Goal: Task Accomplishment & Management: Manage account settings

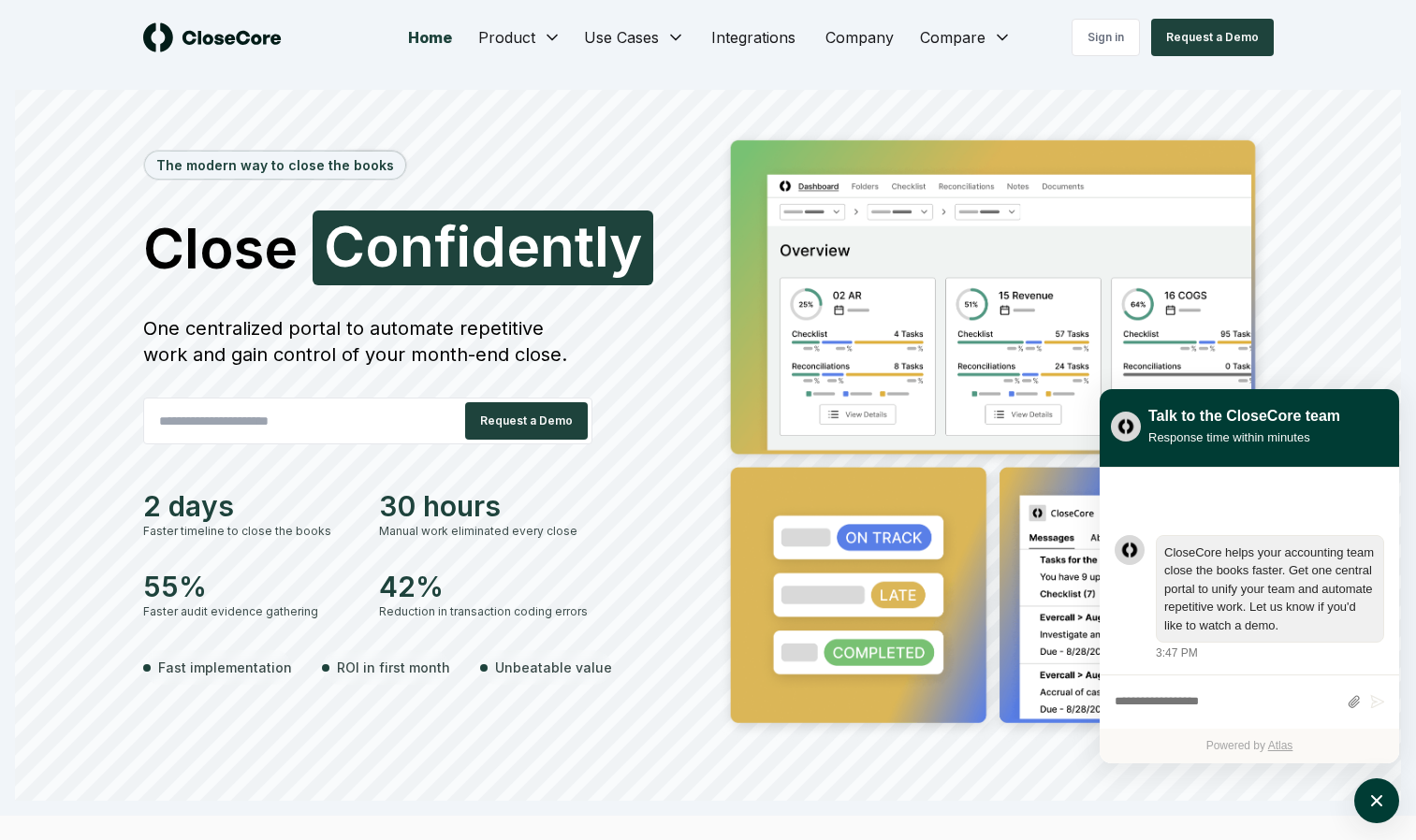
click at [255, 208] on div "The modern way to close the books Close Confidently C o n f i d e n t l y One c…" at bounding box center [421, 435] width 558 height 617
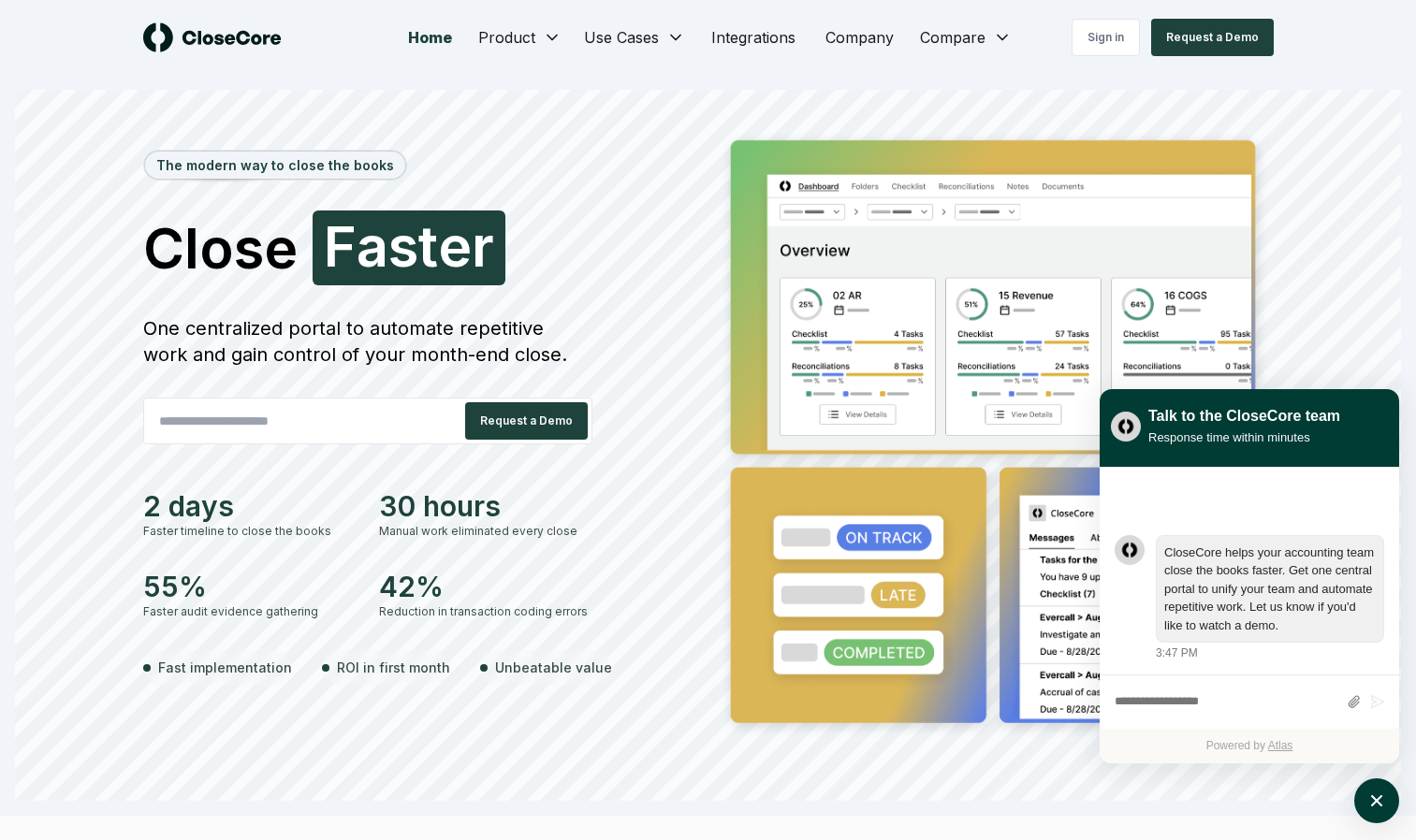
click at [1093, 15] on div "Home Product Use Cases Integrations Company Compare Sign in Request a Demo" at bounding box center [708, 38] width 1310 height 75
click at [1100, 42] on link "Sign in" at bounding box center [1105, 38] width 68 height 38
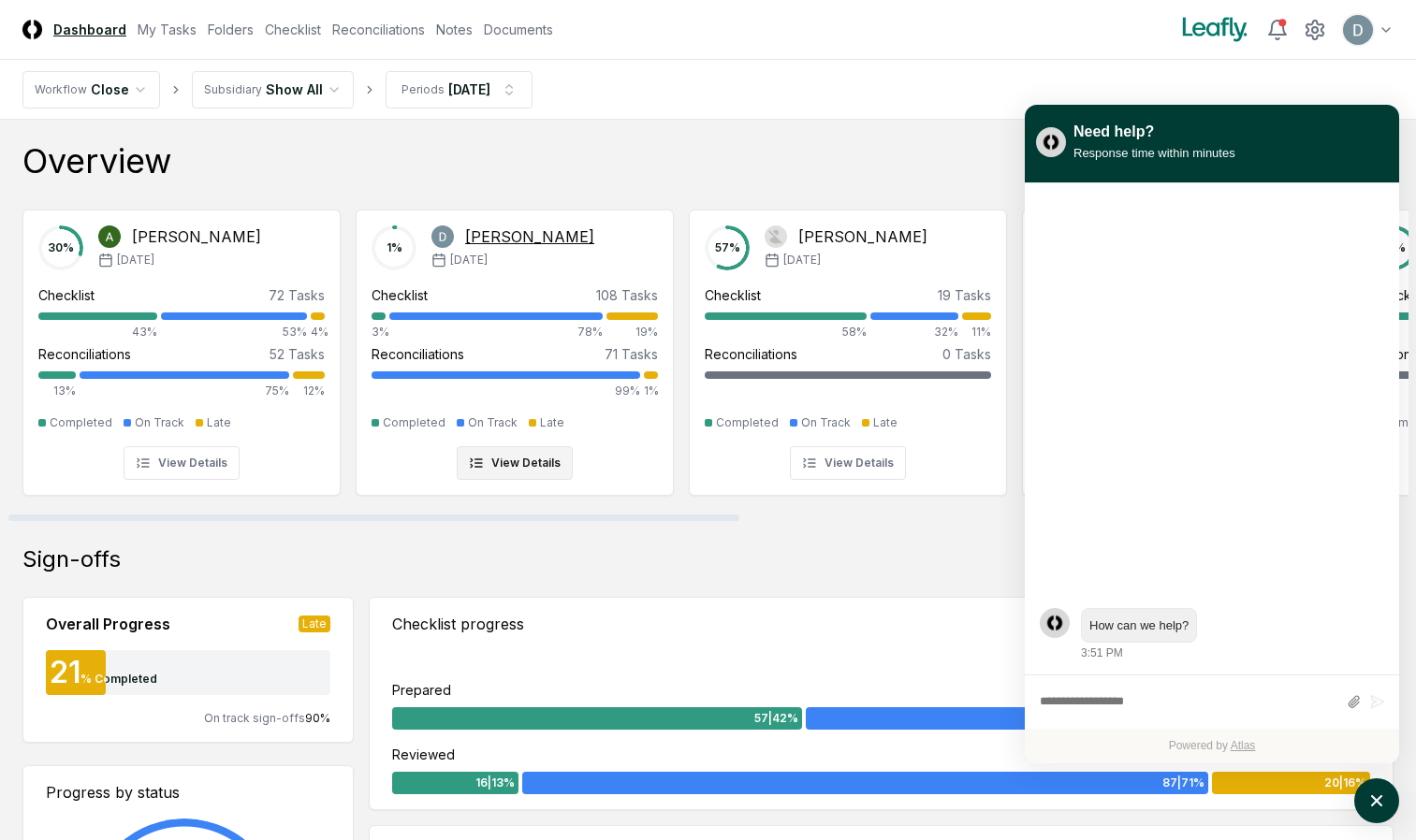
click at [533, 470] on button "View Details" at bounding box center [514, 463] width 116 height 34
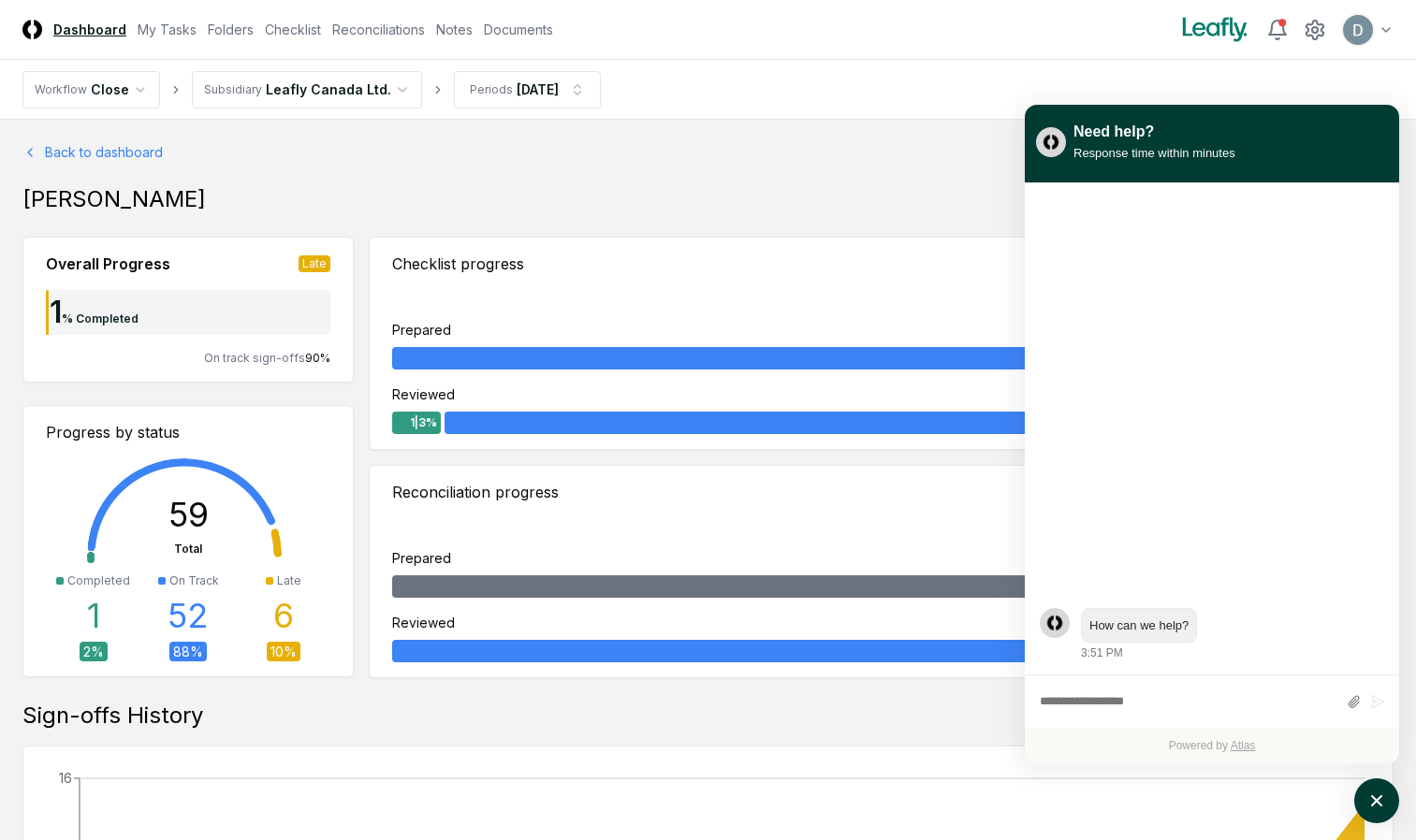
click at [312, 35] on link "Checklist" at bounding box center [292, 30] width 56 height 20
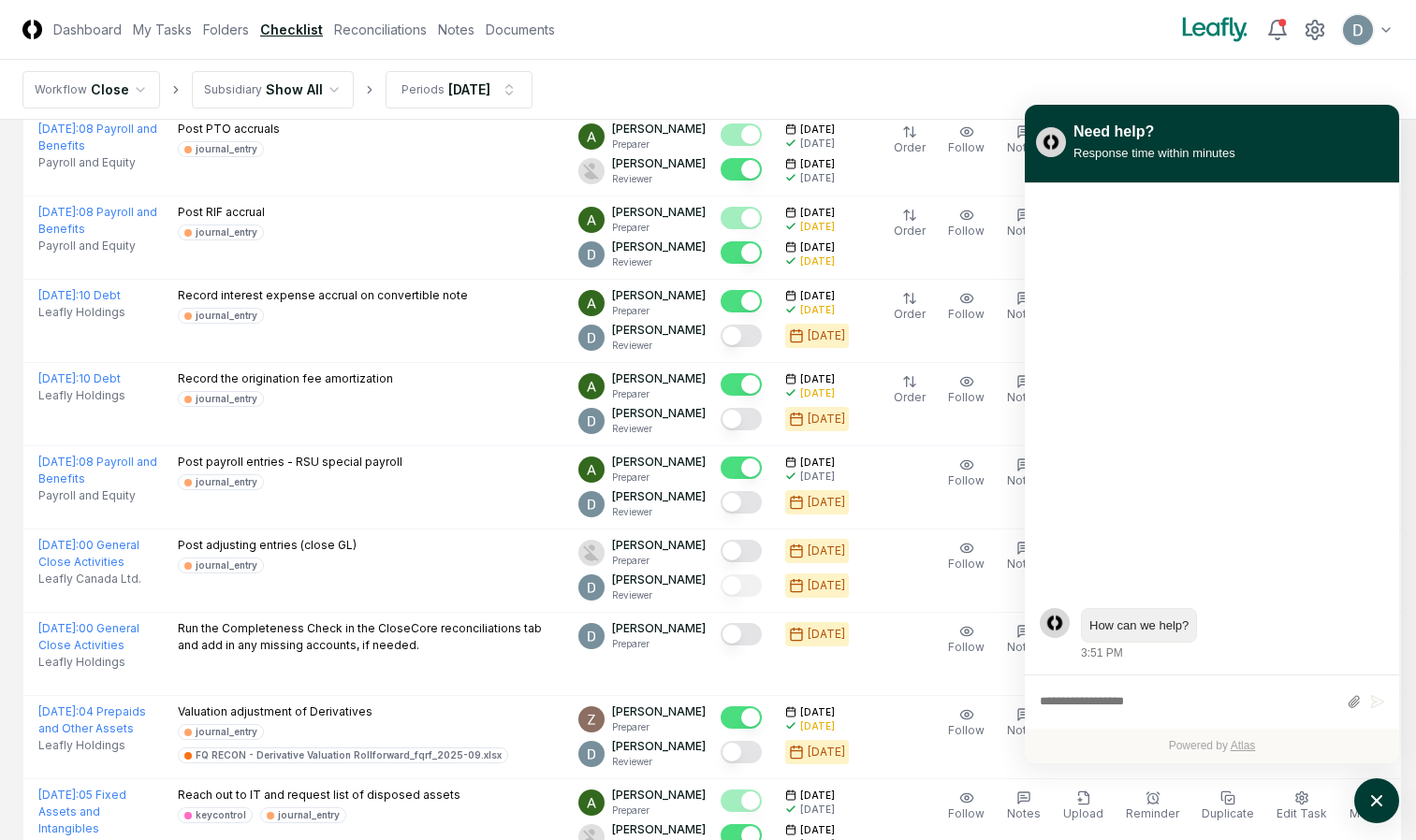
scroll to position [1107, 0]
click at [1215, 159] on div "Response time within minutes" at bounding box center [1153, 153] width 162 height 20
